Goal: Task Accomplishment & Management: Manage account settings

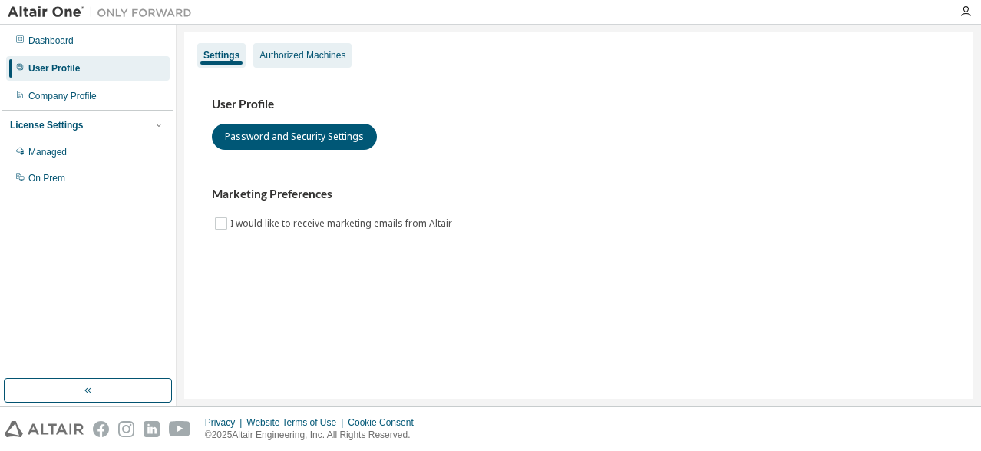
click at [313, 63] on div "Authorized Machines" at bounding box center [302, 55] width 98 height 25
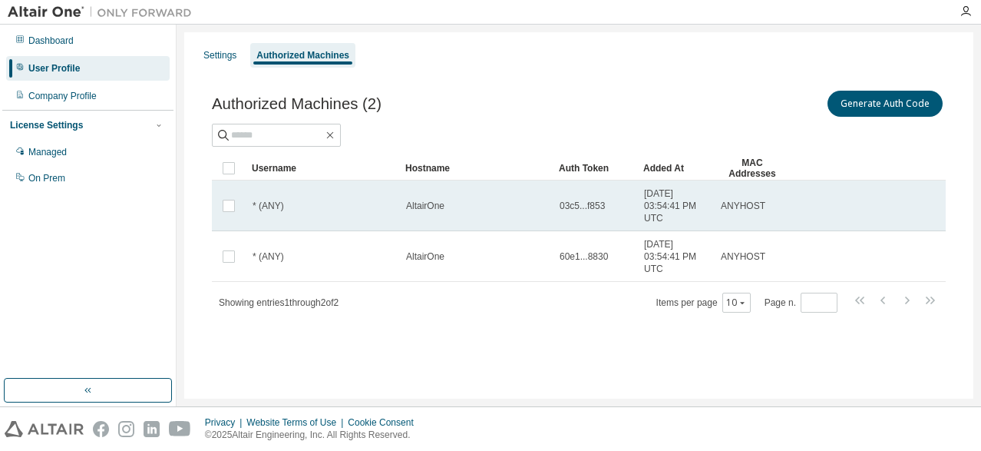
click at [491, 206] on div "AltairOne" at bounding box center [476, 206] width 140 height 12
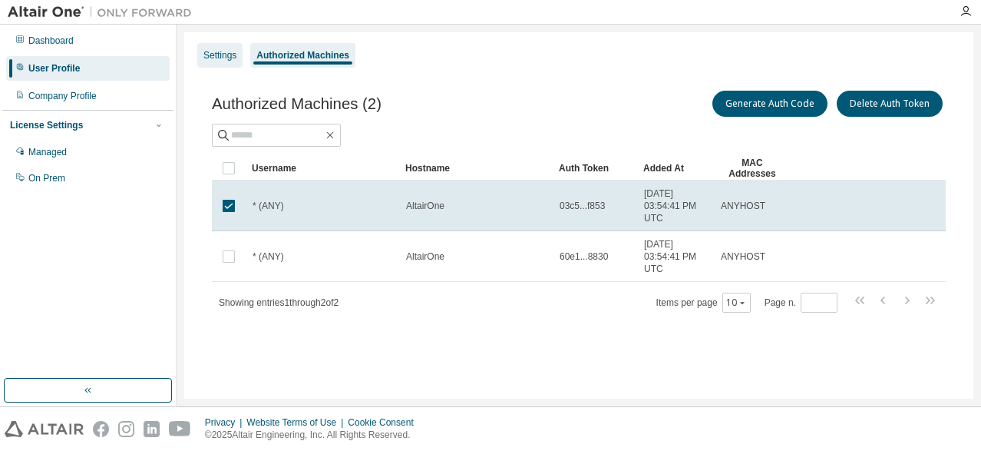
click at [223, 52] on div "Settings" at bounding box center [219, 55] width 33 height 12
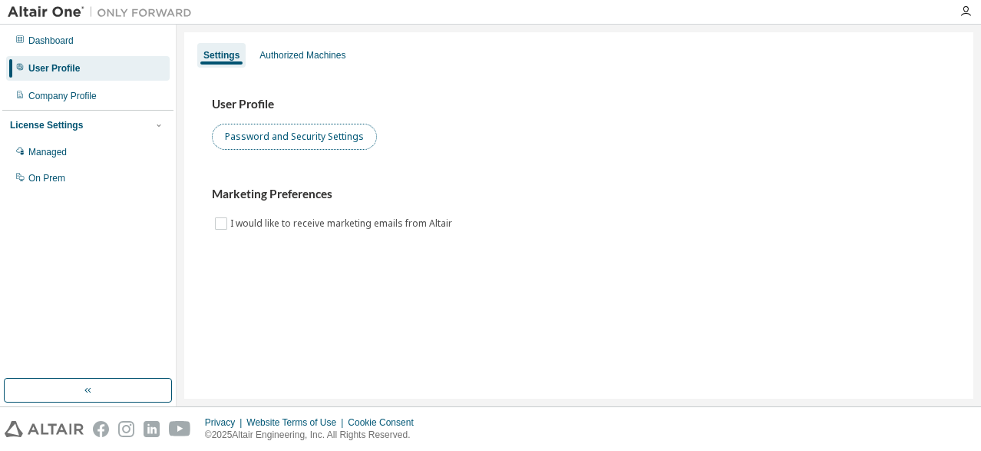
click at [279, 127] on button "Password and Security Settings" at bounding box center [294, 137] width 165 height 26
